Goal: Answer question/provide support: Answer question/provide support

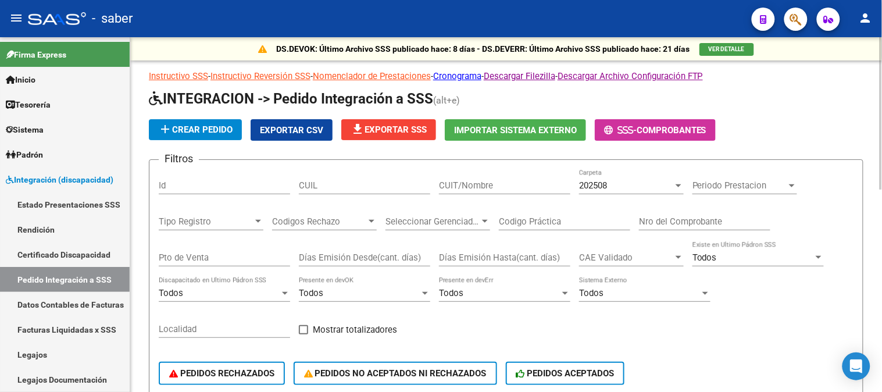
drag, startPoint x: 846, startPoint y: 111, endPoint x: 417, endPoint y: 167, distance: 432.1
click at [417, 167] on app-list-header "INTEGRACION -> Pedido Integración a SSS (alt+e) add Crear Pedido Exportar CSV f…" at bounding box center [506, 260] width 714 height 341
click at [55, 180] on span "Integración (discapacidad)" at bounding box center [60, 179] width 108 height 13
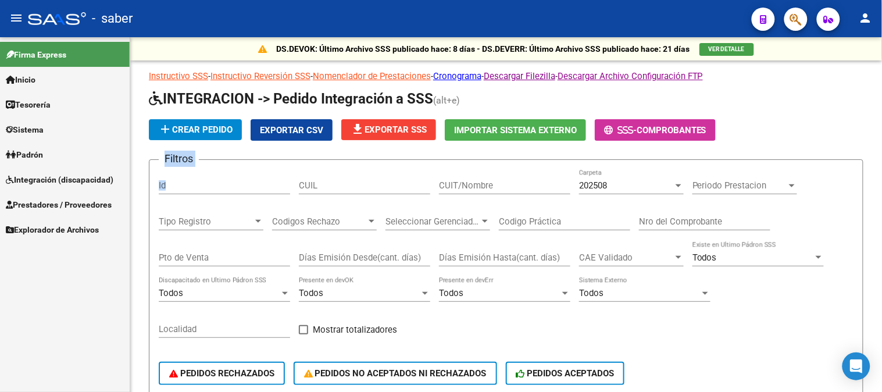
click at [55, 202] on span "Prestadores / Proveedores" at bounding box center [59, 204] width 106 height 13
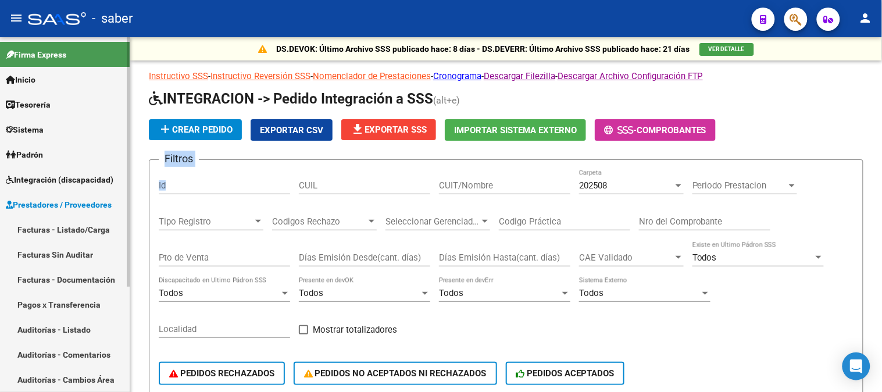
click at [55, 228] on link "Facturas - Listado/Carga" at bounding box center [65, 229] width 130 height 25
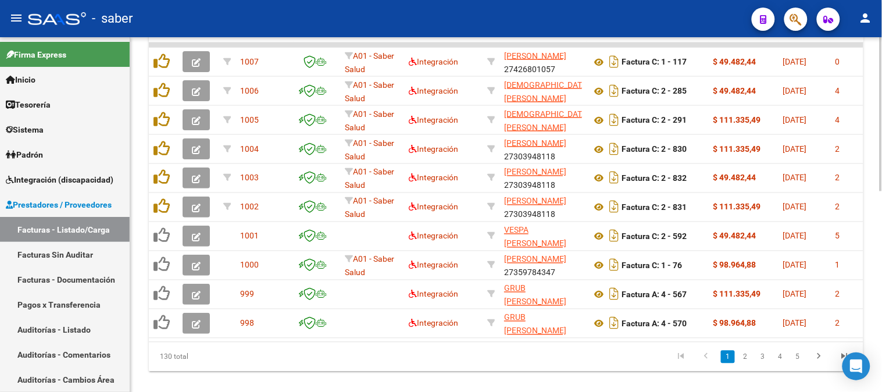
scroll to position [438, 0]
click at [881, 252] on div at bounding box center [881, 308] width 3 height 154
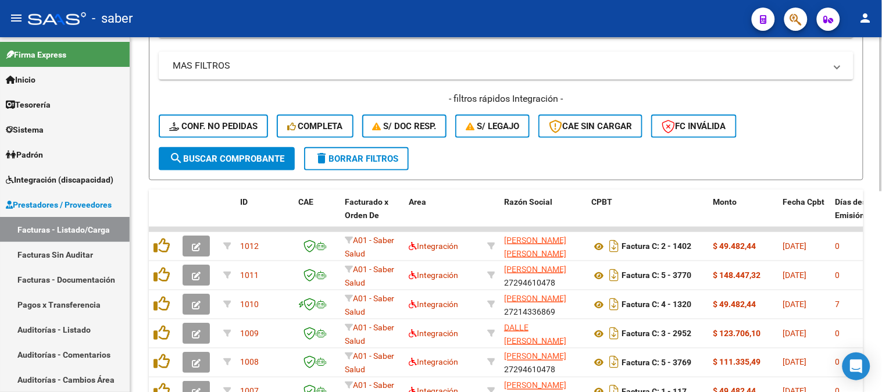
scroll to position [285, 0]
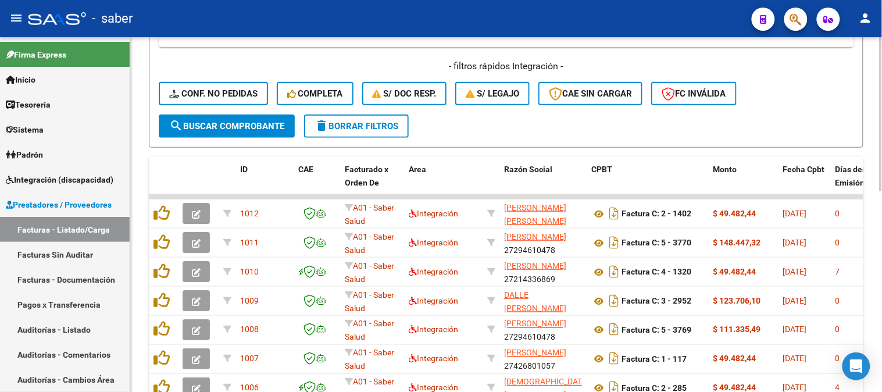
click at [881, 202] on div at bounding box center [881, 240] width 3 height 154
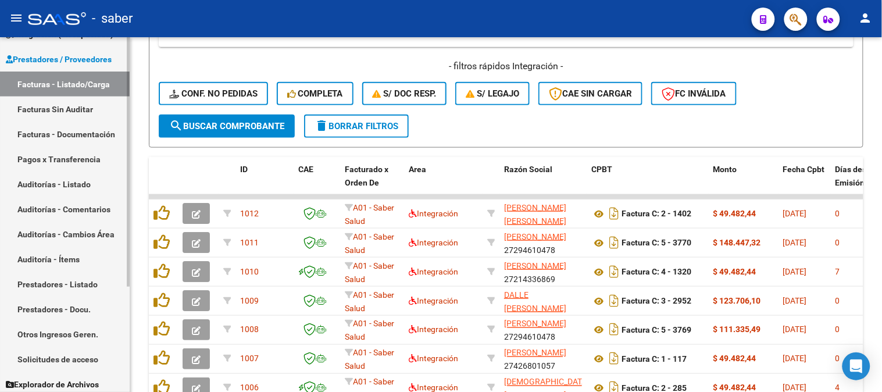
scroll to position [149, 0]
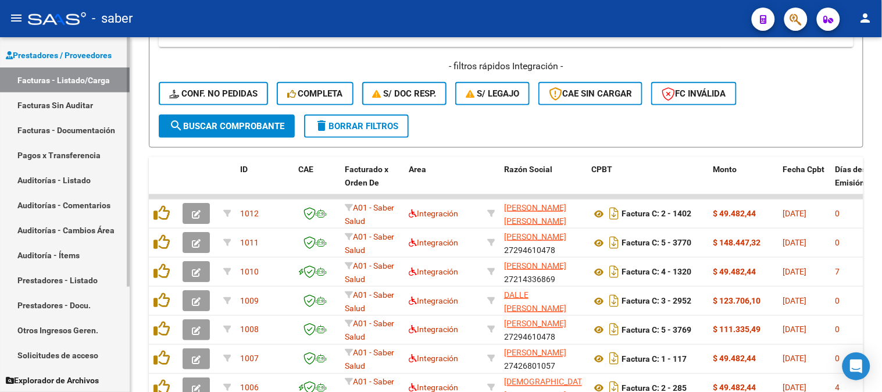
click at [128, 240] on div at bounding box center [128, 266] width 3 height 249
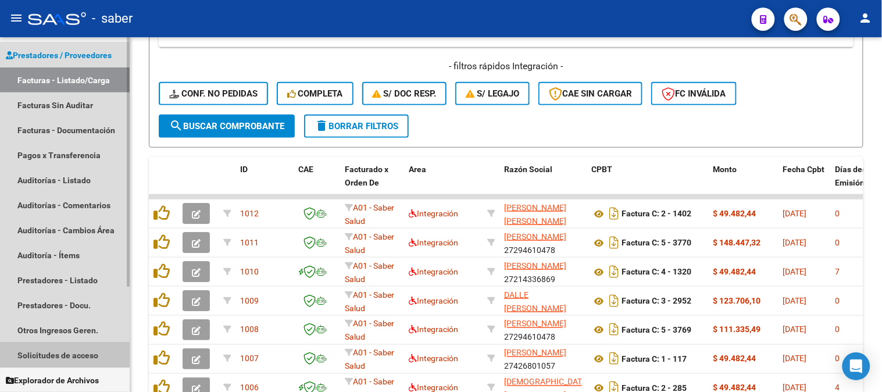
click at [68, 351] on link "Solicitudes de acceso" at bounding box center [65, 354] width 130 height 25
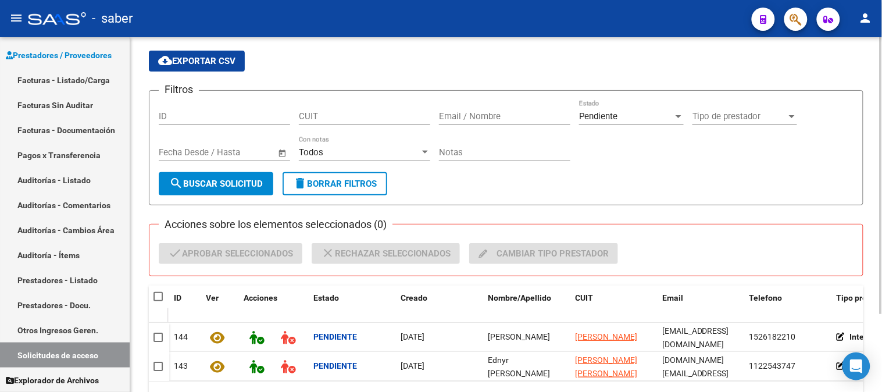
scroll to position [100, 0]
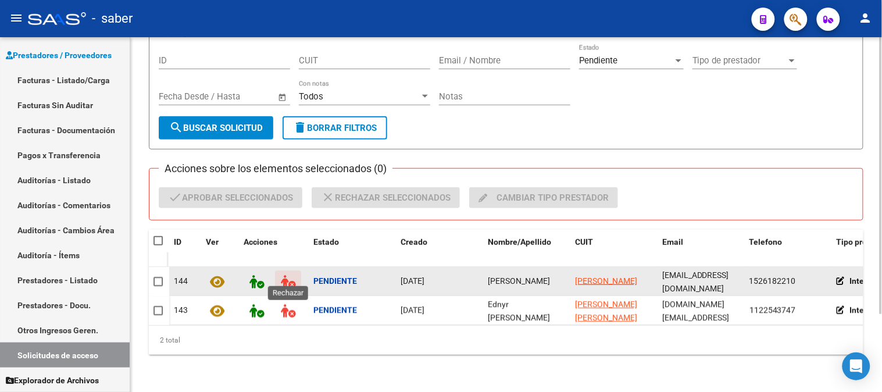
click at [286, 275] on icon at bounding box center [288, 281] width 15 height 13
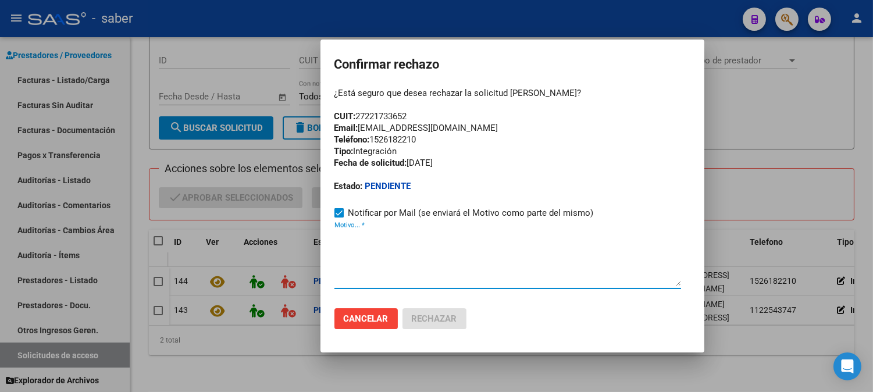
click at [503, 262] on textarea "Motivo... *" at bounding box center [507, 258] width 346 height 55
type textarea "Ya solicitado y aprobado acceso"
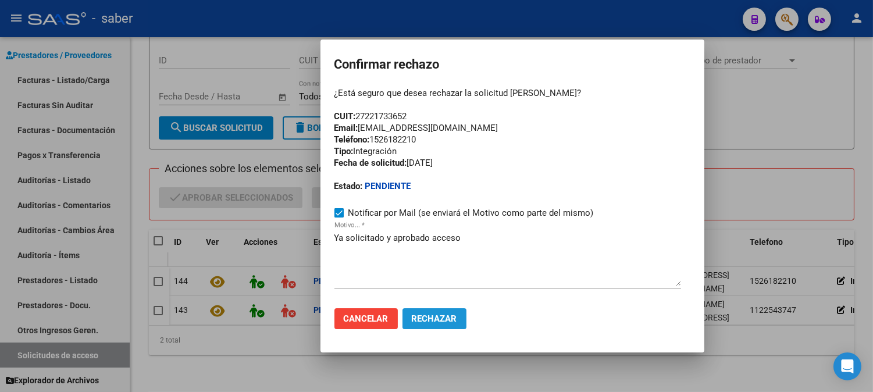
click at [429, 317] on span "Rechazar" at bounding box center [434, 318] width 45 height 10
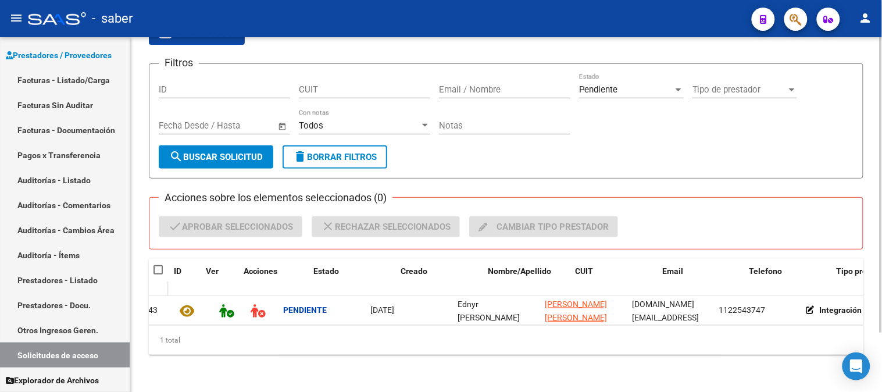
scroll to position [0, 0]
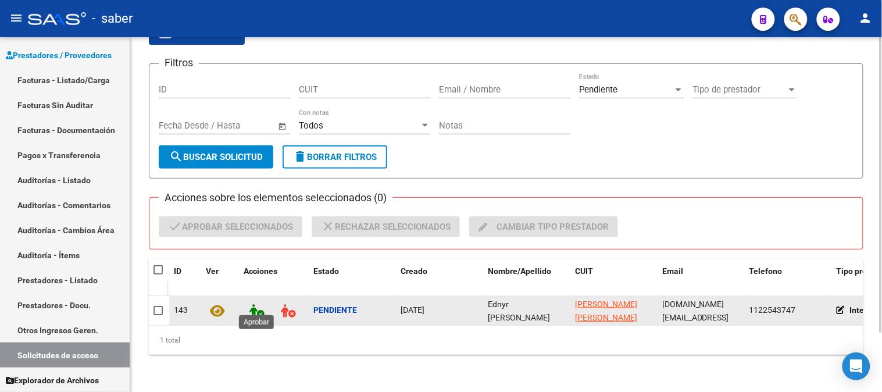
click at [260, 304] on icon at bounding box center [256, 310] width 15 height 13
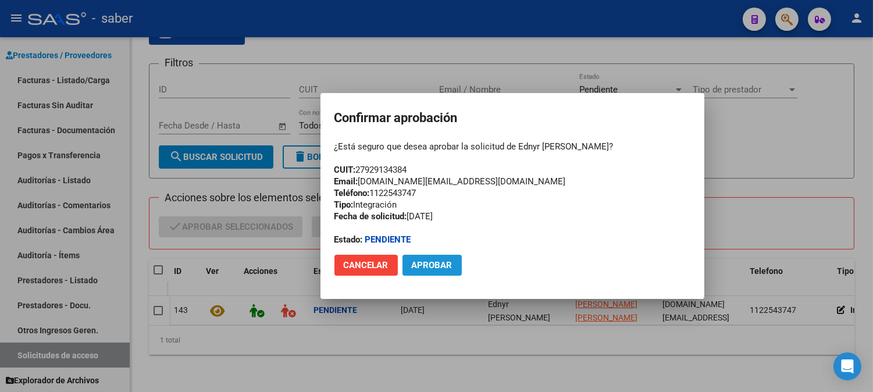
click at [434, 263] on span "Aprobar" at bounding box center [432, 265] width 41 height 10
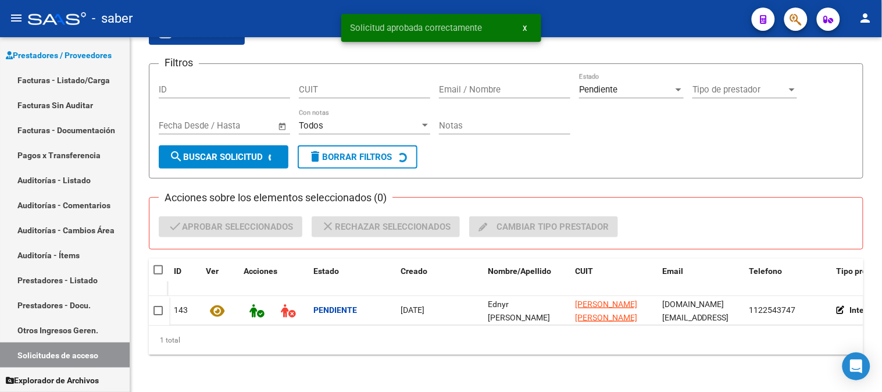
scroll to position [61, 0]
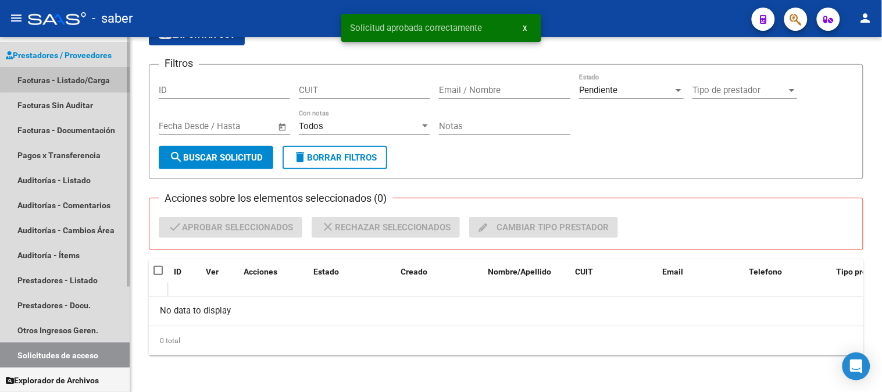
click at [58, 85] on link "Facturas - Listado/Carga" at bounding box center [65, 79] width 130 height 25
